Goal: Check status: Check status

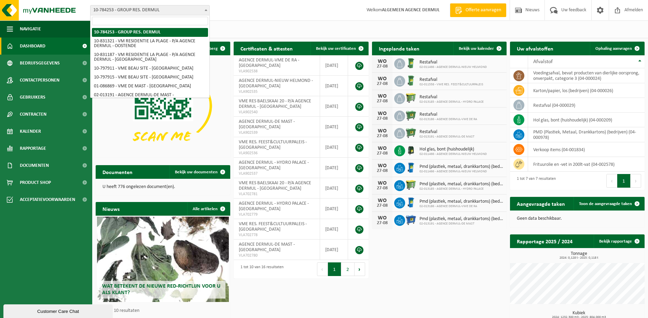
click at [122, 10] on span "10-784253 - GROUP RES. DERMUL" at bounding box center [150, 10] width 119 height 10
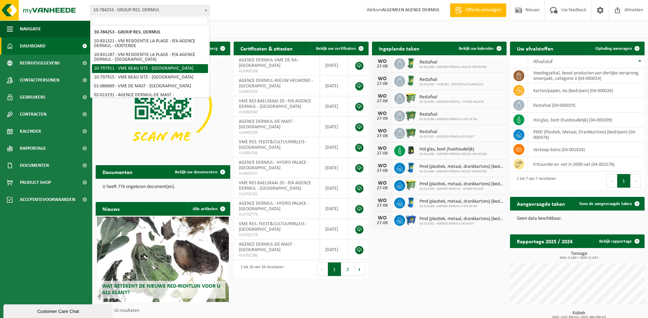
scroll to position [103, 0]
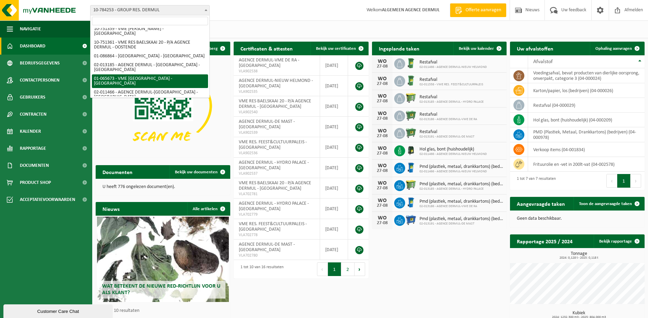
drag, startPoint x: 154, startPoint y: 69, endPoint x: 94, endPoint y: 73, distance: 60.3
select select "6381"
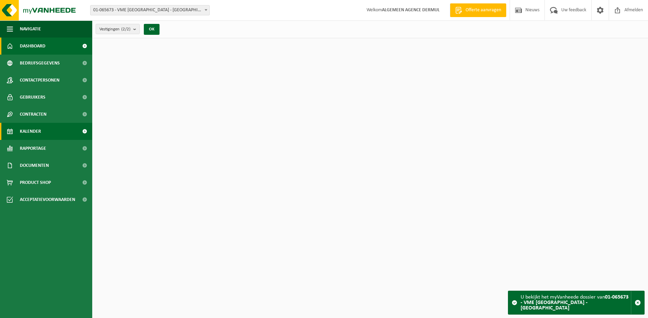
click at [26, 129] on span "Kalender" at bounding box center [30, 131] width 21 height 17
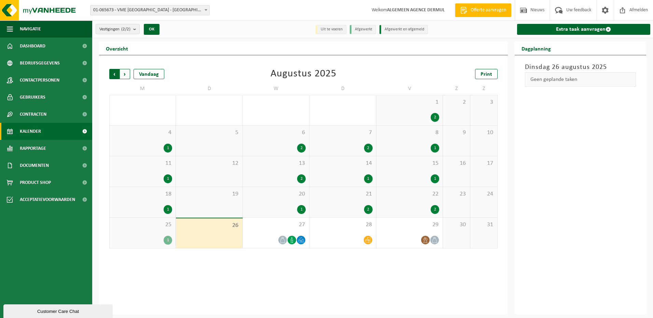
click at [128, 75] on span "Volgende" at bounding box center [125, 74] width 10 height 10
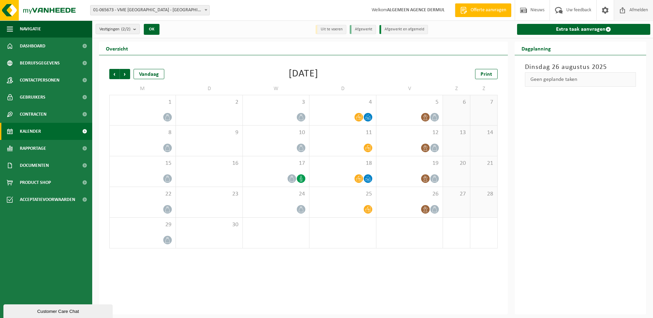
click at [633, 8] on span "Afmelden" at bounding box center [639, 10] width 22 height 20
